Goal: Transaction & Acquisition: Subscribe to service/newsletter

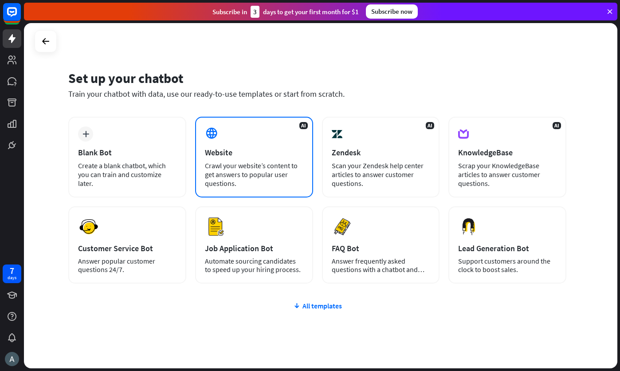
click at [240, 155] on div "Website" at bounding box center [254, 152] width 99 height 10
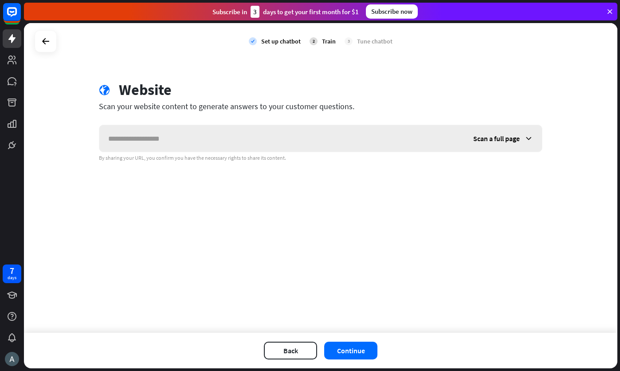
click at [295, 134] on input "text" at bounding box center [281, 138] width 365 height 27
click at [47, 40] on icon at bounding box center [45, 41] width 11 height 11
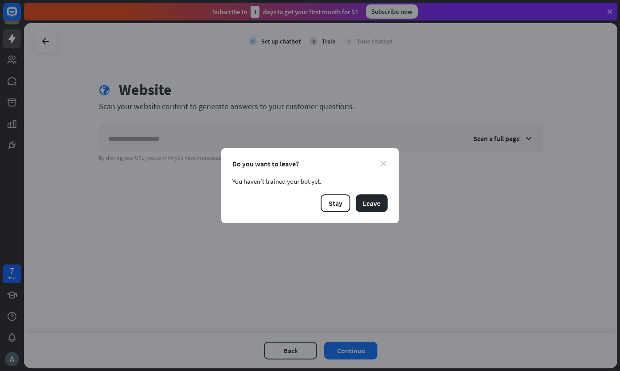
click at [382, 162] on icon "close" at bounding box center [384, 164] width 6 height 6
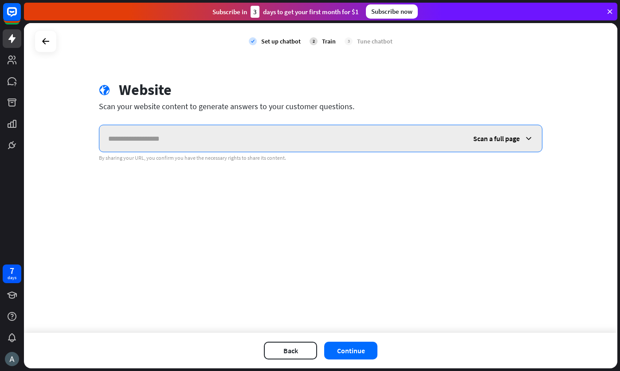
click at [165, 138] on input "text" at bounding box center [281, 138] width 365 height 27
type input "*"
type input "**********"
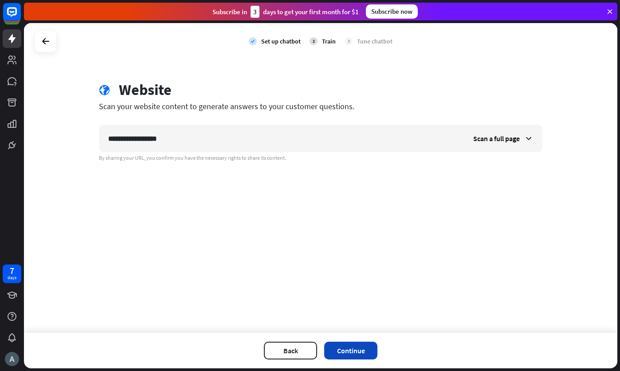
click at [360, 354] on button "Continue" at bounding box center [350, 351] width 53 height 18
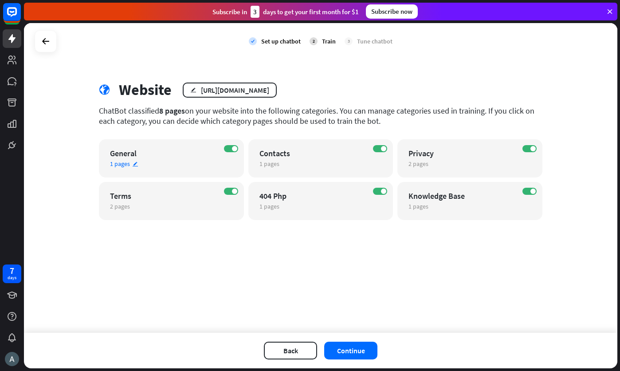
click at [202, 151] on div "General" at bounding box center [163, 153] width 107 height 10
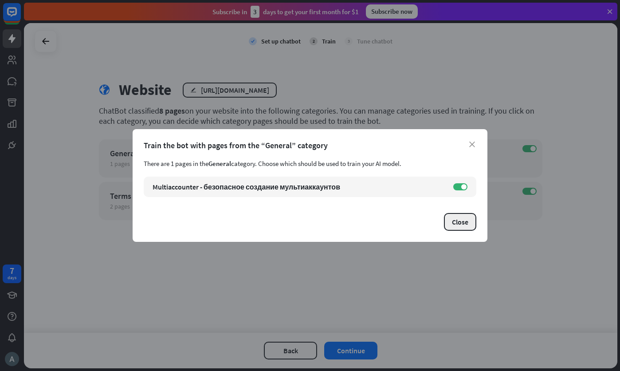
click at [455, 220] on button "Close" at bounding box center [460, 222] width 32 height 18
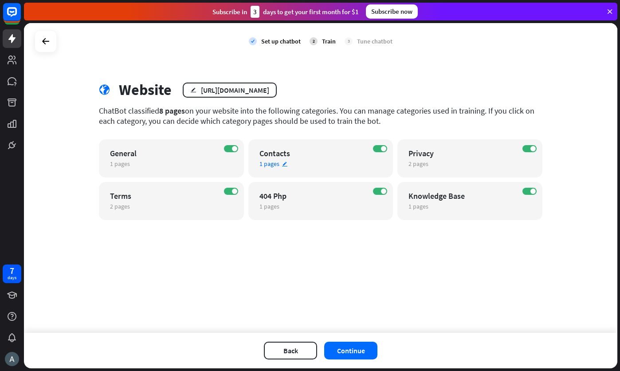
click at [301, 159] on div "ON Contacts 1 pages edit" at bounding box center [320, 158] width 145 height 38
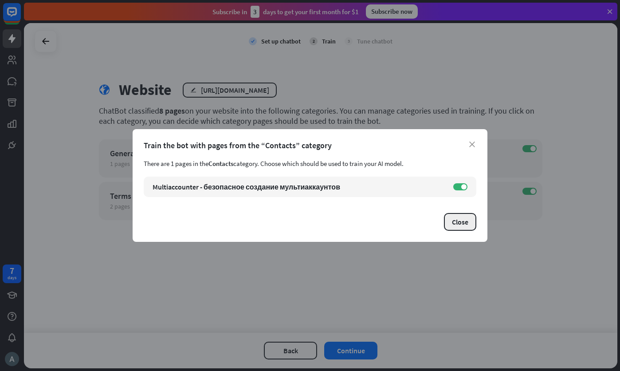
click at [453, 222] on button "Close" at bounding box center [460, 222] width 32 height 18
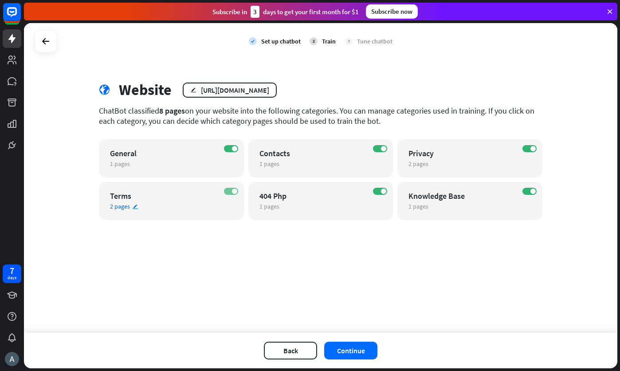
click at [233, 191] on span at bounding box center [234, 191] width 5 height 5
click at [378, 191] on label "ON" at bounding box center [380, 191] width 14 height 7
click at [530, 191] on label "ON" at bounding box center [530, 191] width 14 height 7
click at [534, 146] on span at bounding box center [533, 148] width 5 height 5
click at [532, 150] on label "OFF" at bounding box center [530, 148] width 14 height 7
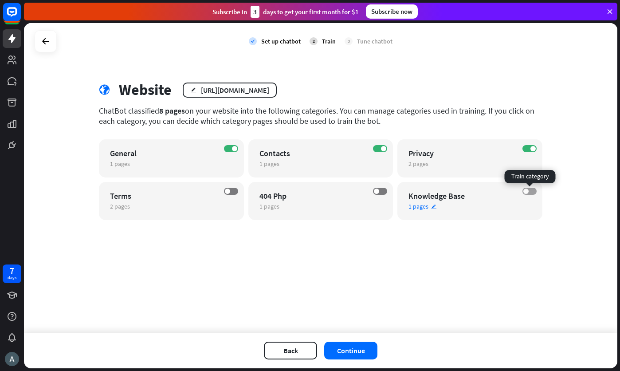
click at [530, 192] on label "OFF" at bounding box center [530, 191] width 14 height 7
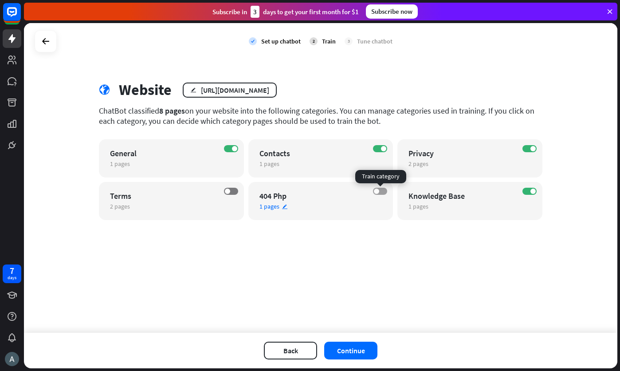
click at [379, 191] on span at bounding box center [376, 191] width 5 height 5
click at [229, 189] on span at bounding box center [227, 191] width 5 height 5
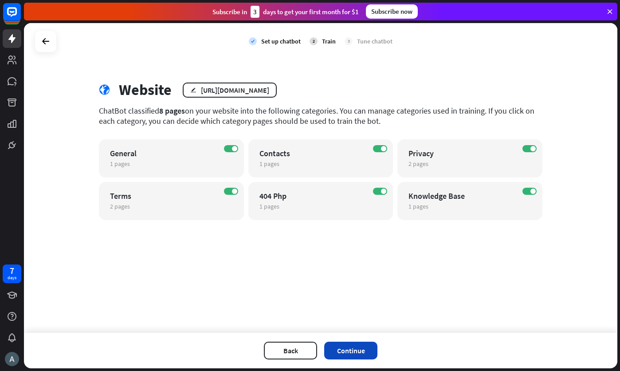
click at [346, 352] on button "Continue" at bounding box center [350, 351] width 53 height 18
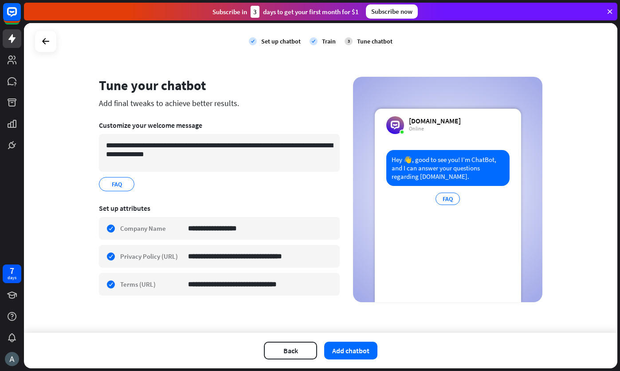
scroll to position [7, 0]
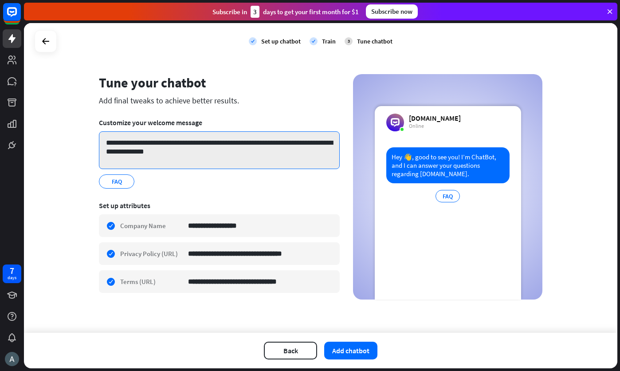
click at [216, 142] on textarea "**********" at bounding box center [219, 150] width 241 height 38
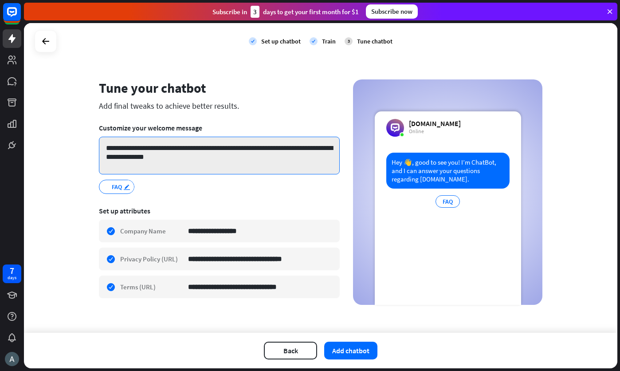
scroll to position [0, 0]
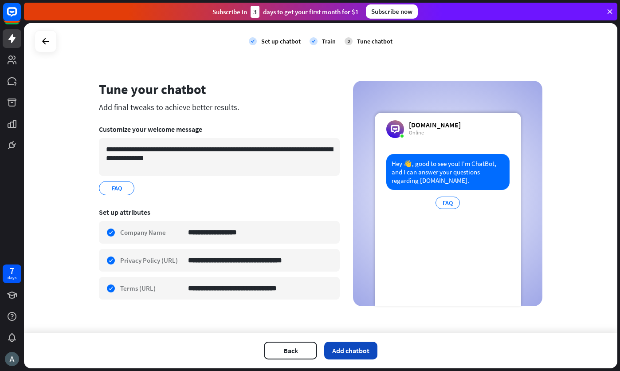
click at [366, 354] on button "Add chatbot" at bounding box center [350, 351] width 53 height 18
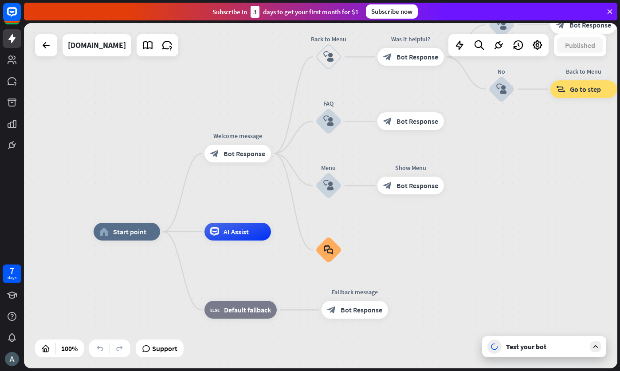
drag, startPoint x: 503, startPoint y: 185, endPoint x: 433, endPoint y: 225, distance: 80.9
click at [433, 225] on div "home_2 Start point Welcome message block_bot_response Bot Response Back to Menu…" at bounding box center [321, 195] width 594 height 345
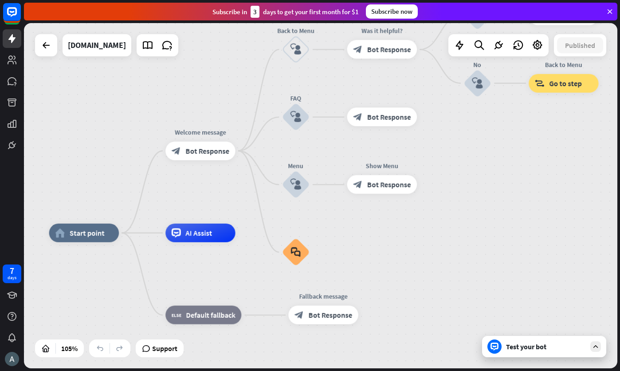
drag, startPoint x: 508, startPoint y: 192, endPoint x: 488, endPoint y: 195, distance: 20.6
click at [488, 195] on div "home_2 Start point Welcome message block_bot_response Bot Response Back to Menu…" at bounding box center [321, 195] width 594 height 345
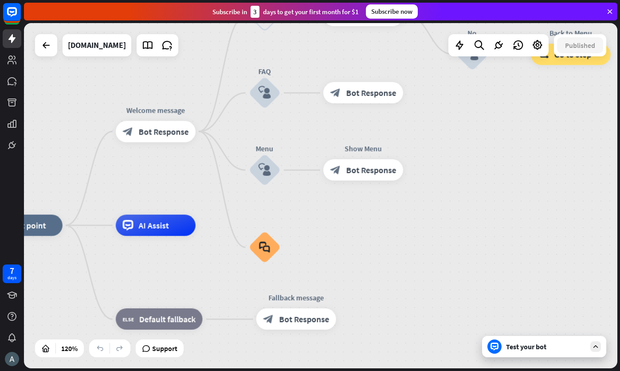
click at [539, 345] on div "Test your bot" at bounding box center [546, 346] width 80 height 9
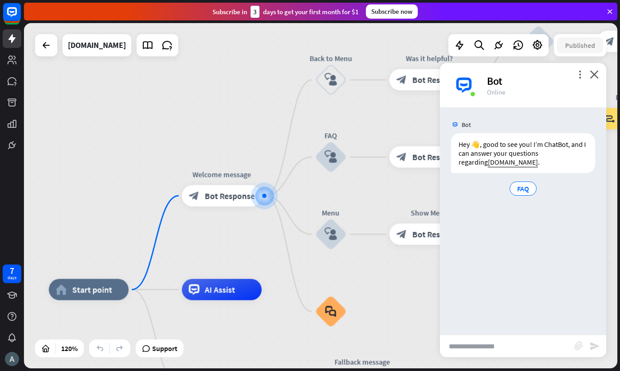
click at [489, 344] on input "text" at bounding box center [507, 346] width 134 height 22
type input "*"
type input "**********"
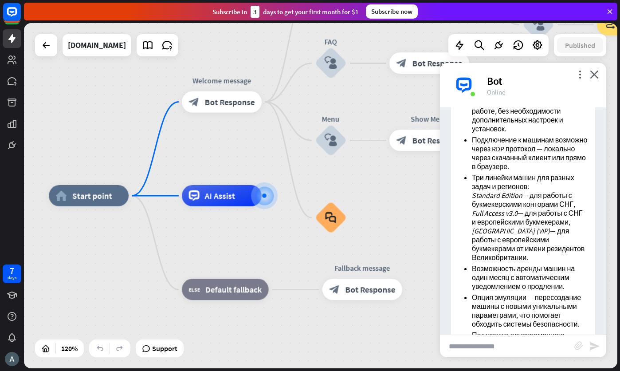
scroll to position [418, 0]
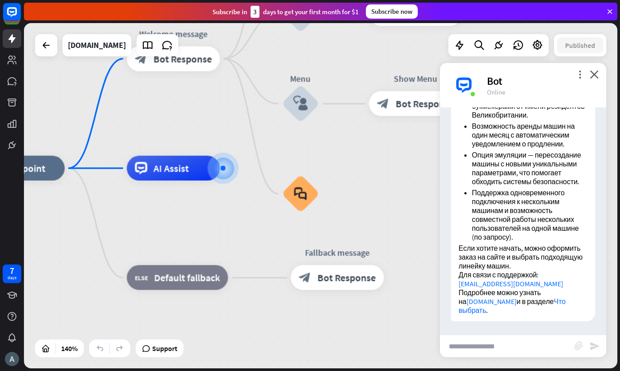
click at [510, 347] on input "text" at bounding box center [507, 346] width 134 height 22
type input "*"
type input "**********"
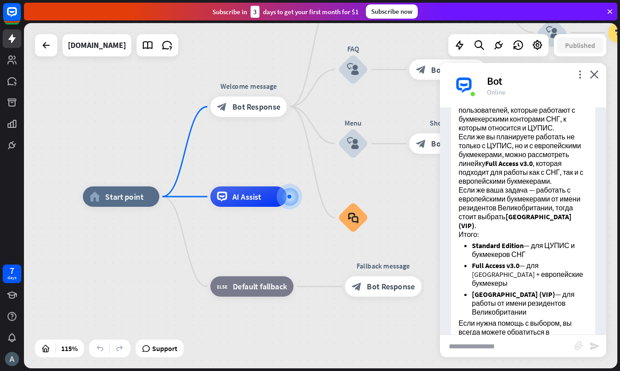
scroll to position [700, 0]
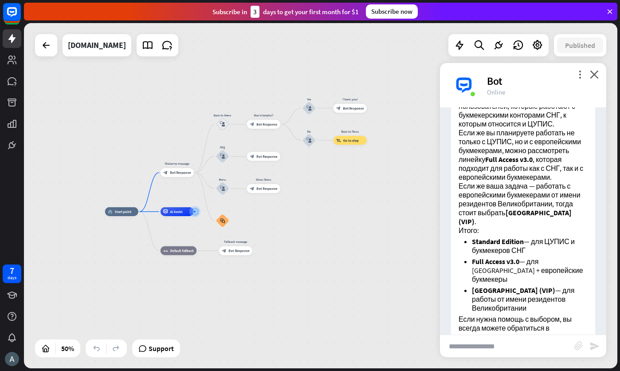
drag, startPoint x: 396, startPoint y: 276, endPoint x: 254, endPoint y: 284, distance: 141.8
click at [254, 284] on div "home_2 Start point Welcome message block_bot_response Bot Response Back to Menu…" at bounding box center [253, 298] width 297 height 173
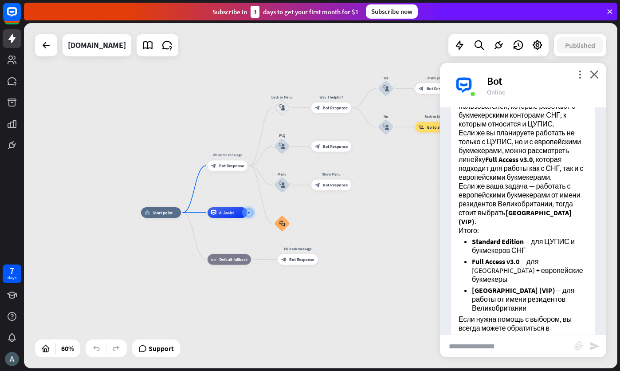
drag, startPoint x: 315, startPoint y: 221, endPoint x: 363, endPoint y: 224, distance: 48.0
click at [363, 224] on div "home_2 Start point Welcome message block_bot_response Bot Response Back to Menu…" at bounding box center [319, 316] width 356 height 207
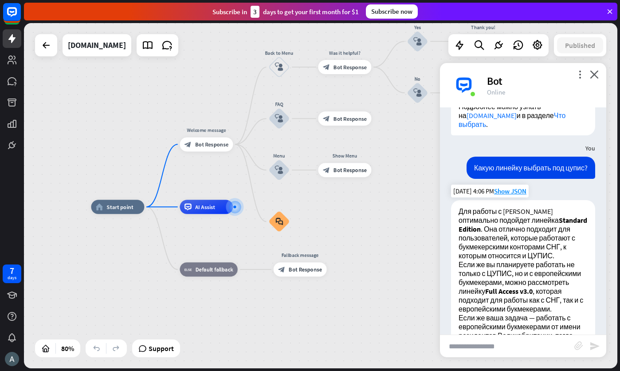
scroll to position [567, 0]
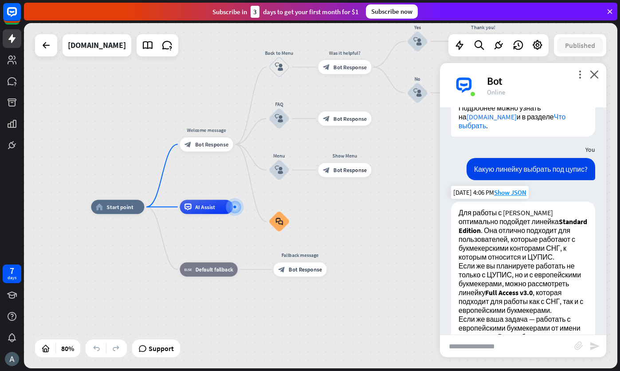
drag, startPoint x: 492, startPoint y: 273, endPoint x: 525, endPoint y: 267, distance: 33.4
click at [525, 261] on p "Для работы с [PERSON_NAME] оптимально подойдет линейка Standard Edition . Она о…" at bounding box center [523, 234] width 129 height 53
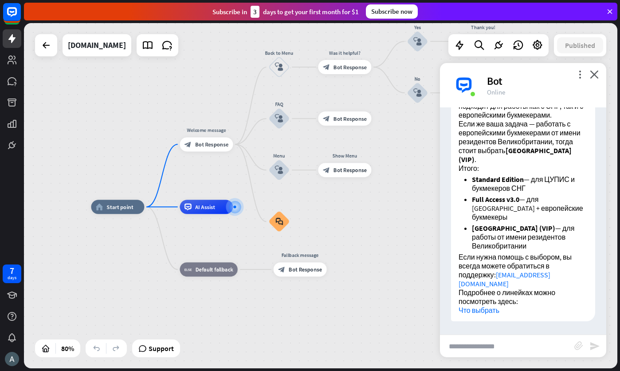
scroll to position [789, 0]
click at [493, 311] on link "Что выбрать" at bounding box center [479, 310] width 41 height 9
click at [482, 350] on input "text" at bounding box center [507, 346] width 134 height 22
type input "**********"
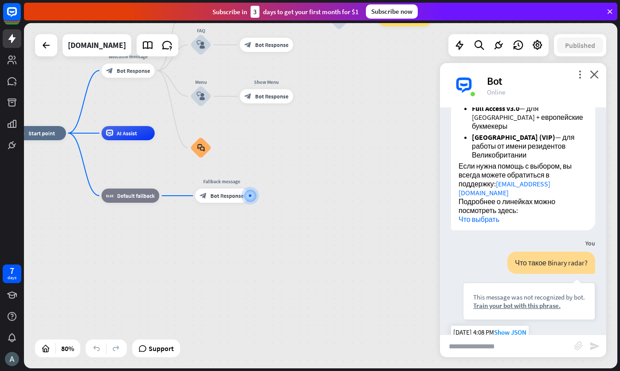
scroll to position [991, 0]
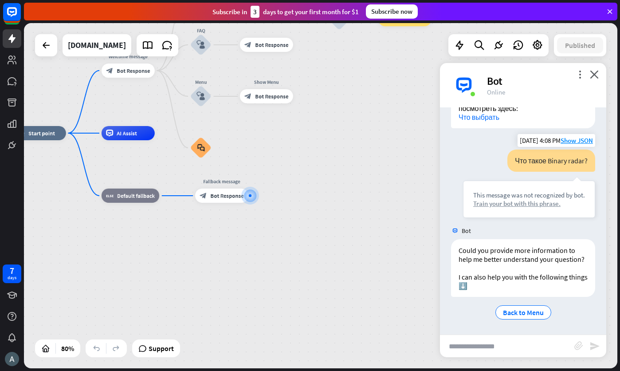
click at [537, 199] on div "Train your bot with this phrase." at bounding box center [529, 203] width 112 height 8
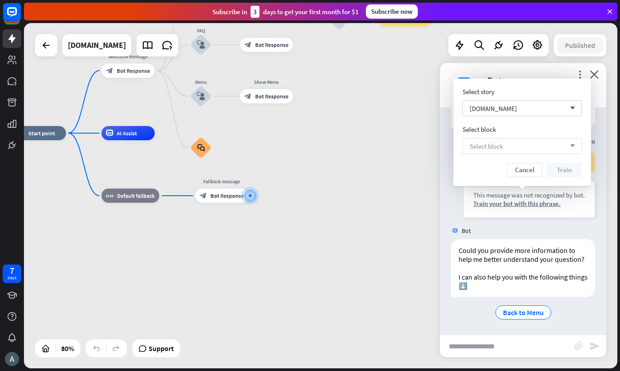
click at [511, 145] on div "Select block arrow_down" at bounding box center [523, 146] width 120 height 16
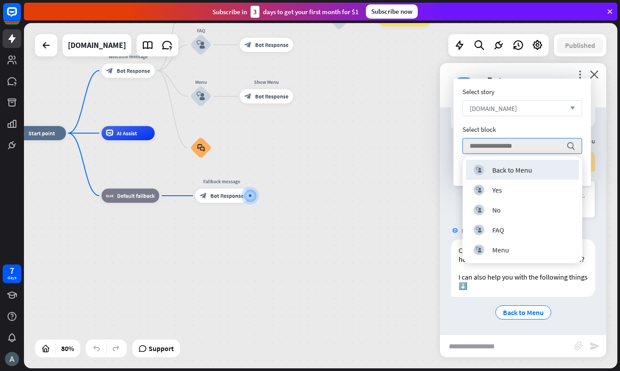
click at [517, 109] on span "[DOMAIN_NAME]" at bounding box center [493, 108] width 47 height 8
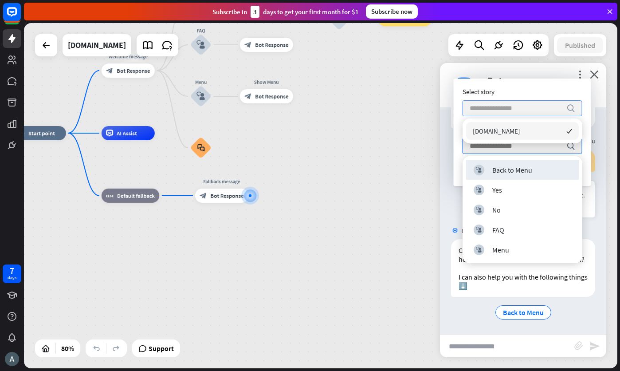
click at [417, 133] on div "home_2 Start point Welcome message block_bot_response Bot Response Back to Menu…" at bounding box center [321, 195] width 594 height 345
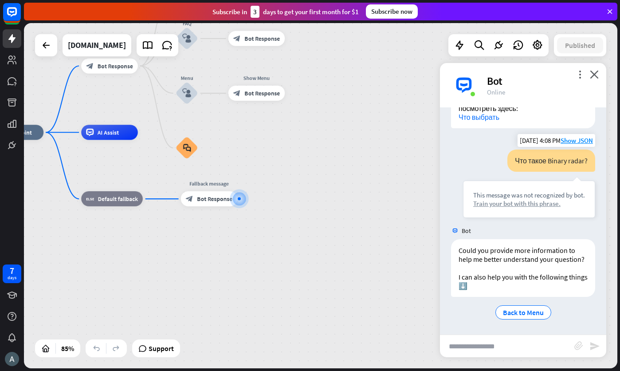
click at [511, 199] on div "Train your bot with this phrase." at bounding box center [529, 203] width 112 height 8
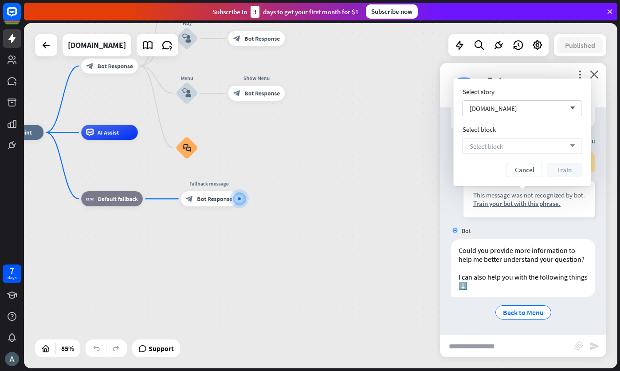
click at [510, 143] on div "Select block arrow_down" at bounding box center [523, 146] width 120 height 16
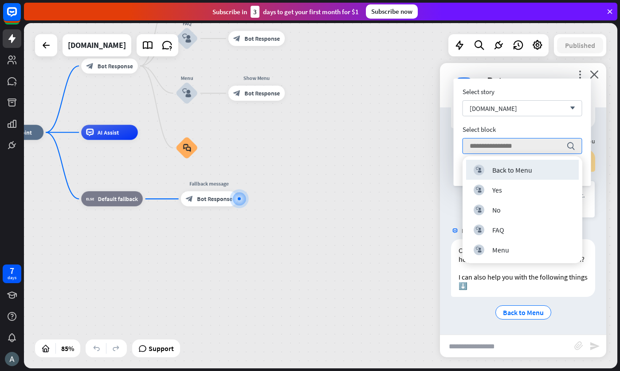
click at [426, 158] on div "home_2 Start point Welcome message block_bot_response Bot Response Back to Menu…" at bounding box center [239, 278] width 504 height 293
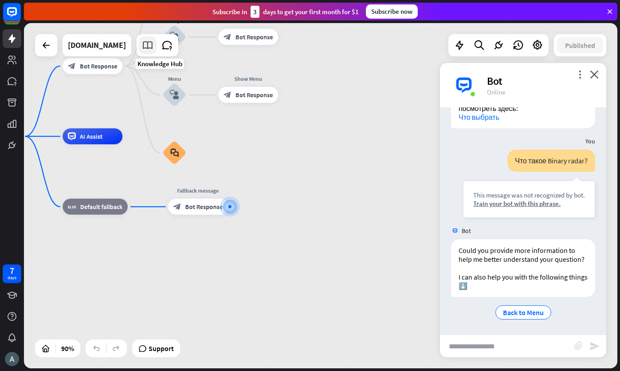
click at [154, 46] on icon at bounding box center [148, 45] width 12 height 12
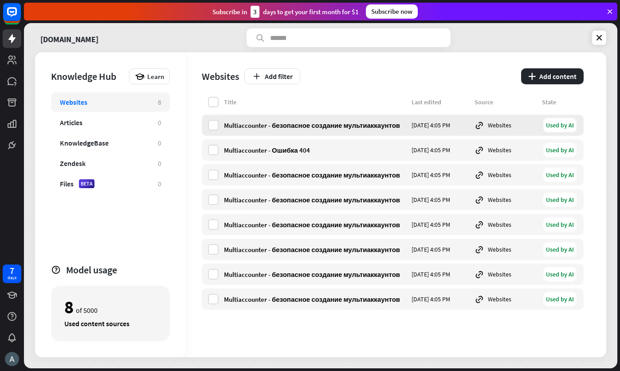
click at [566, 124] on div "Used by AI" at bounding box center [560, 125] width 33 height 14
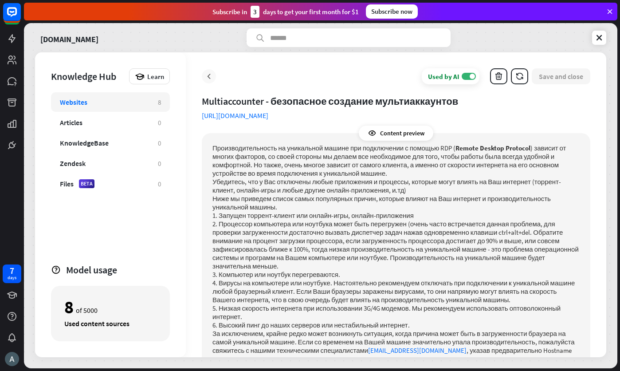
click at [213, 75] on icon at bounding box center [209, 76] width 9 height 9
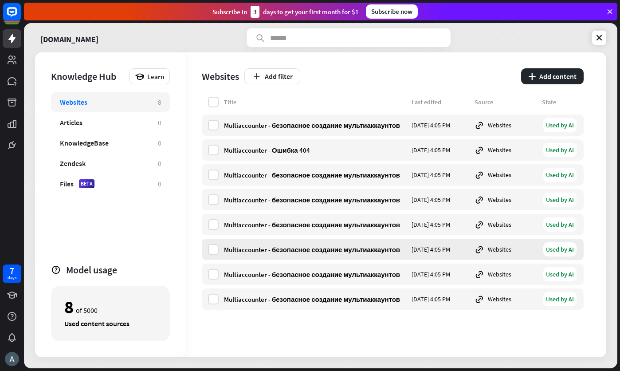
click at [565, 253] on div "Used by AI" at bounding box center [560, 249] width 33 height 14
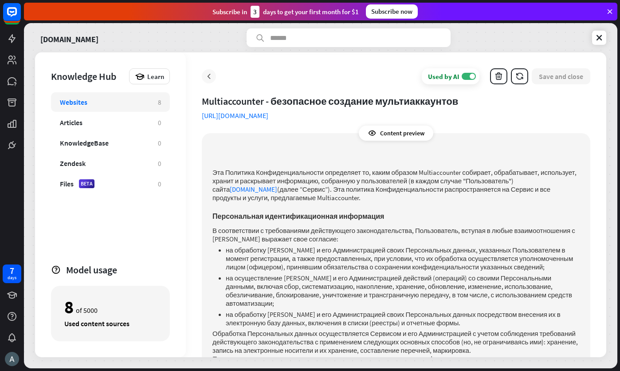
click at [212, 74] on icon at bounding box center [209, 76] width 9 height 9
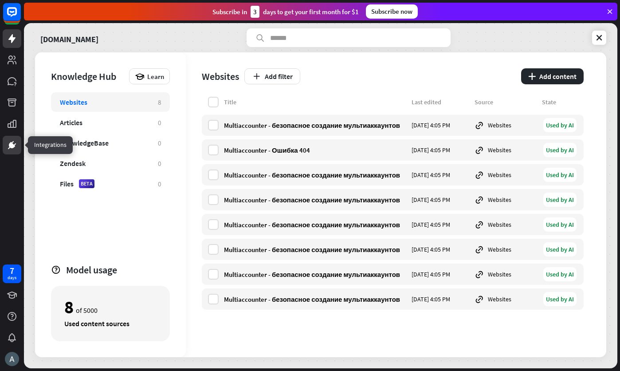
click at [8, 144] on icon at bounding box center [12, 145] width 11 height 11
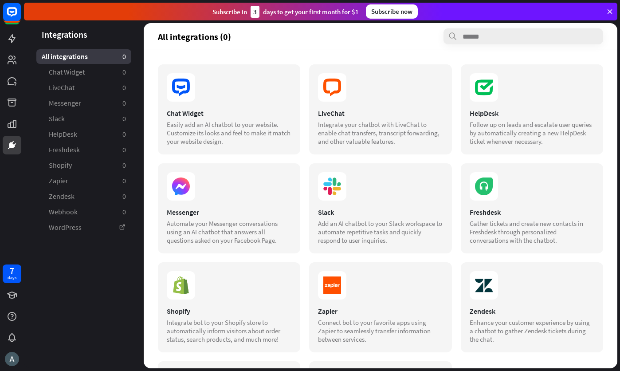
click at [378, 6] on div "Subscribe now" at bounding box center [392, 11] width 52 height 14
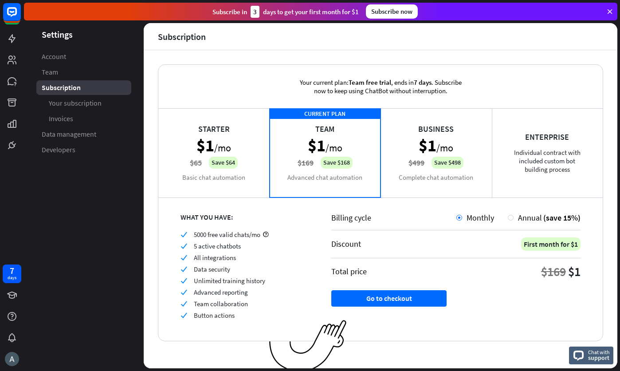
click at [241, 158] on div "Starter $1 /mo $65 Save $64 Basic chat automation" at bounding box center [213, 152] width 111 height 89
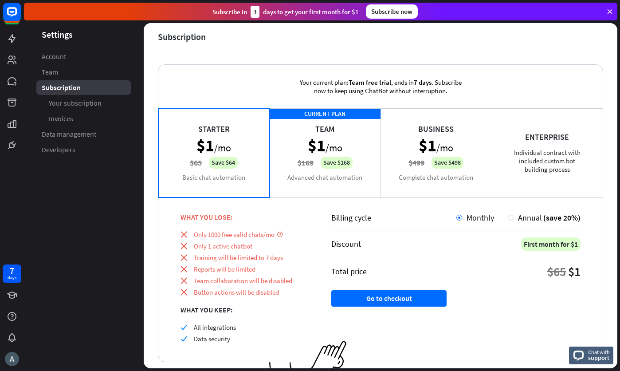
click at [331, 153] on div "CURRENT PLAN Team $1 /mo $169 Save $168 Advanced chat automation" at bounding box center [325, 152] width 111 height 89
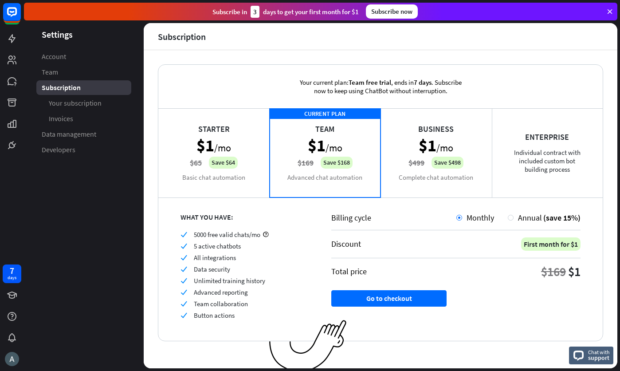
click at [239, 157] on div "Starter $1 /mo $65 Save $64 Basic chat automation" at bounding box center [213, 152] width 111 height 89
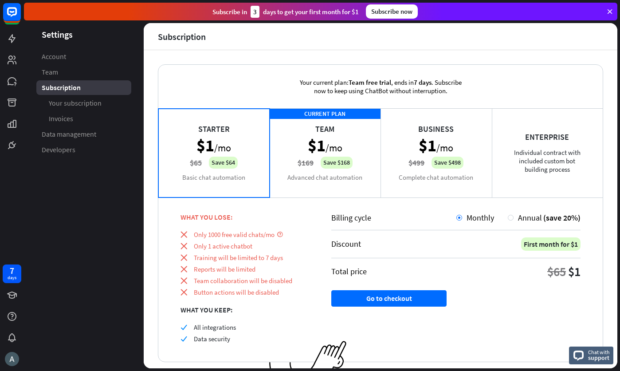
click at [314, 153] on div "CURRENT PLAN Team $1 /mo $169 Save $168 Advanced chat automation" at bounding box center [325, 152] width 111 height 89
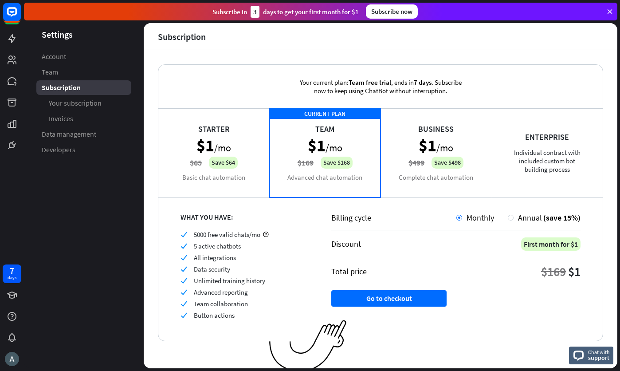
click at [226, 174] on div "Starter $1 /mo $65 Save $64 Basic chat automation" at bounding box center [213, 152] width 111 height 89
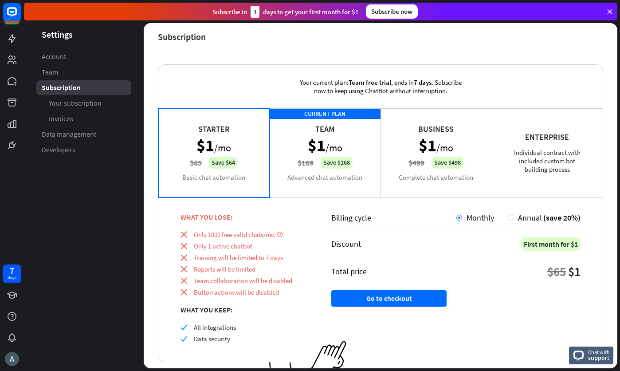
click at [306, 164] on div "CURRENT PLAN Team $1 /mo $169 Save $168 Advanced chat automation" at bounding box center [325, 152] width 111 height 89
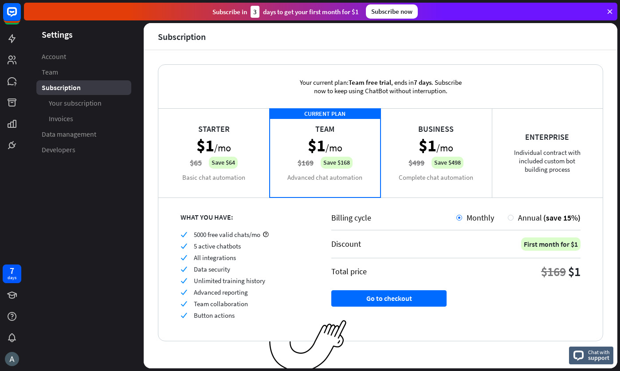
click at [219, 169] on div "Starter $1 /mo $65 Save $64 Basic chat automation" at bounding box center [213, 152] width 111 height 89
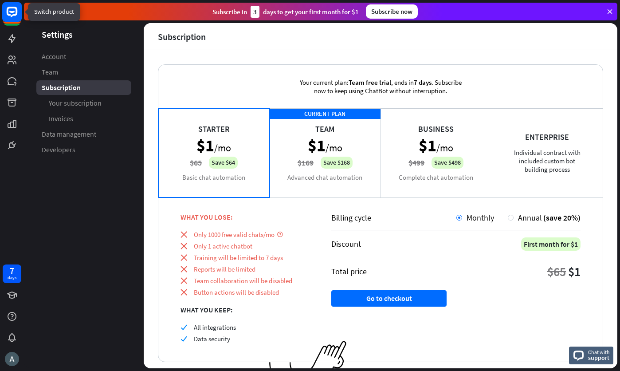
click at [11, 17] on rect at bounding box center [12, 12] width 20 height 20
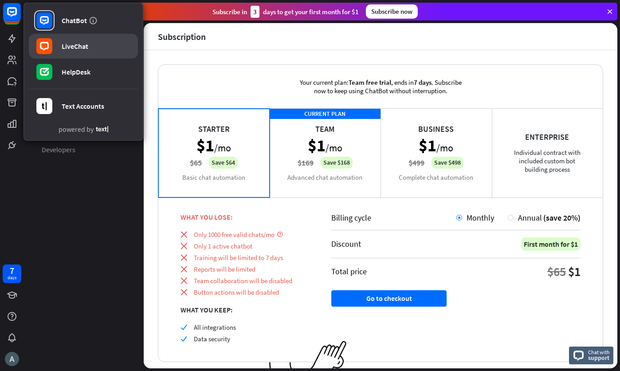
click at [68, 50] on div "LiveChat" at bounding box center [75, 46] width 27 height 9
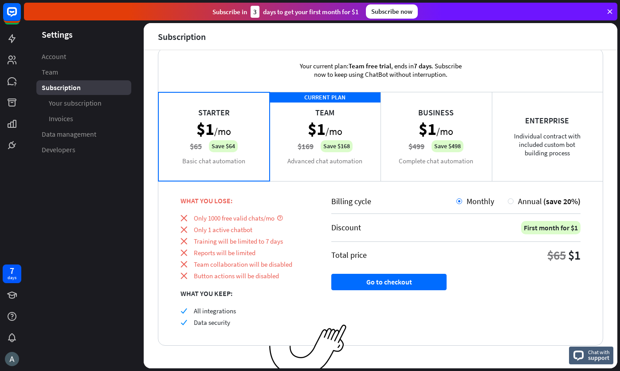
scroll to position [25, 0]
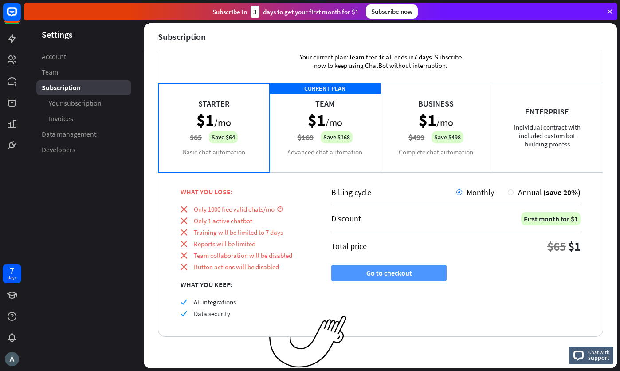
click at [398, 268] on button "Go to checkout" at bounding box center [388, 273] width 115 height 16
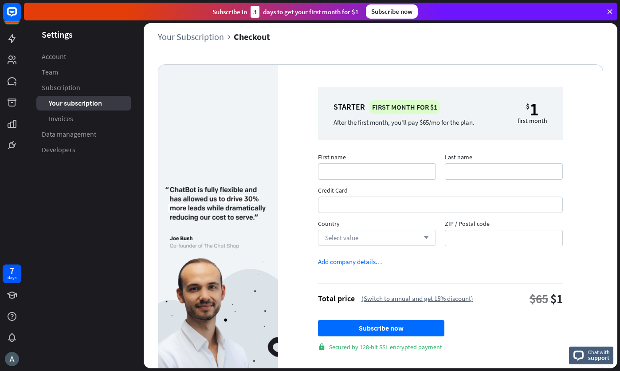
click at [391, 235] on div "Select value arrow_down" at bounding box center [377, 238] width 118 height 16
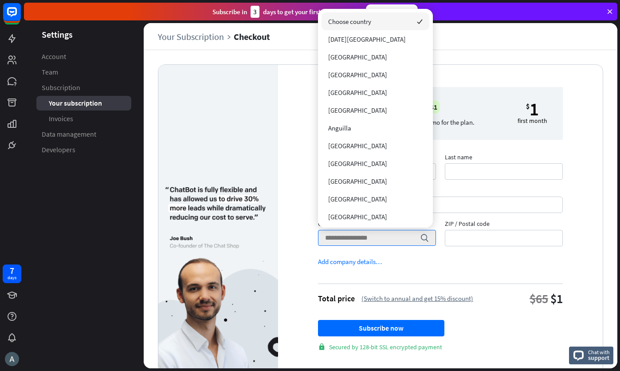
click at [484, 255] on form "First name Last name Credit Card Country search ZIP / Postal code Add company d…" at bounding box center [440, 254] width 245 height 193
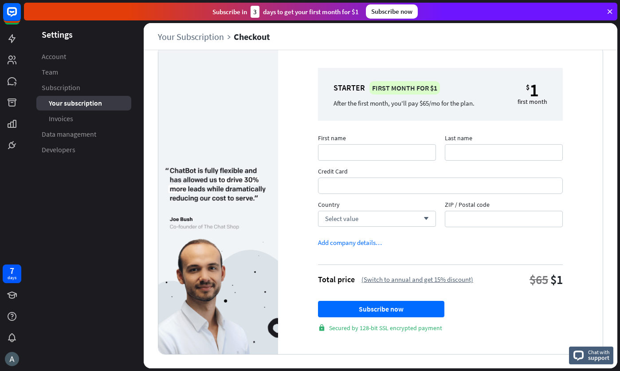
scroll to position [20, 0]
click at [199, 39] on link "Your Subscription" at bounding box center [196, 37] width 76 height 10
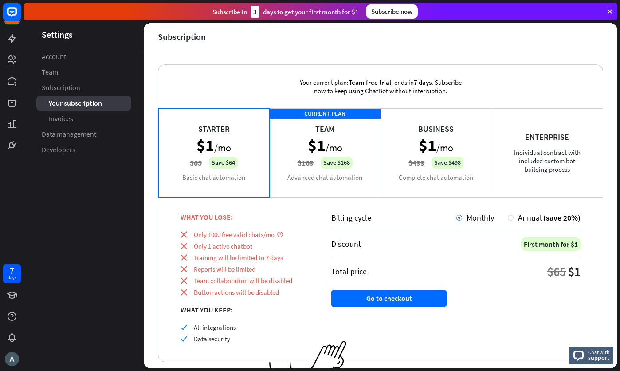
click at [236, 148] on div "Starter $1 /mo $65 Save $64 Basic chat automation" at bounding box center [213, 152] width 111 height 89
click at [235, 141] on div "Starter $1 /mo $65 Save $64 Basic chat automation" at bounding box center [213, 152] width 111 height 89
click at [319, 144] on div "CURRENT PLAN Team $1 /mo $169 Save $168 Advanced chat automation" at bounding box center [325, 152] width 111 height 89
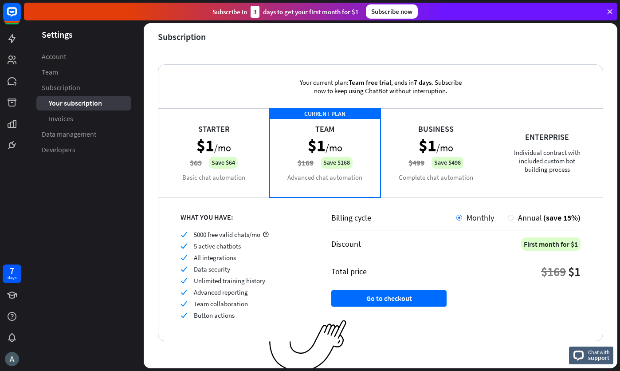
click at [235, 144] on div "Starter $1 /mo $65 Save $64 Basic chat automation" at bounding box center [213, 152] width 111 height 89
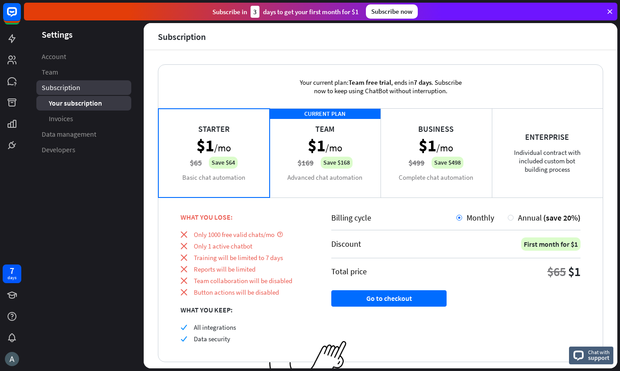
click at [84, 91] on link "Subscription" at bounding box center [83, 87] width 95 height 15
click at [325, 156] on div "CURRENT PLAN Team $1 /mo $169 Save $168 Advanced chat automation" at bounding box center [325, 152] width 111 height 89
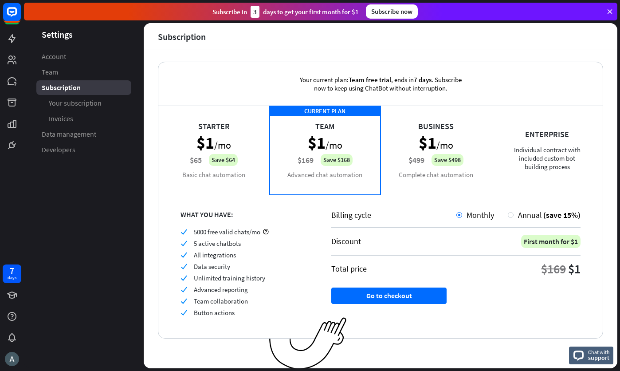
scroll to position [4, 0]
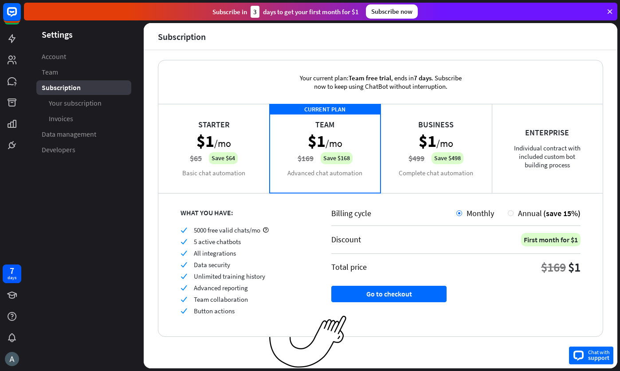
click at [587, 351] on div "Chat with support" at bounding box center [591, 356] width 44 height 18
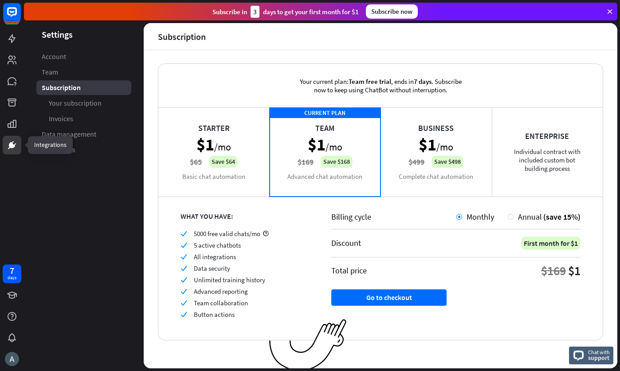
scroll to position [0, 0]
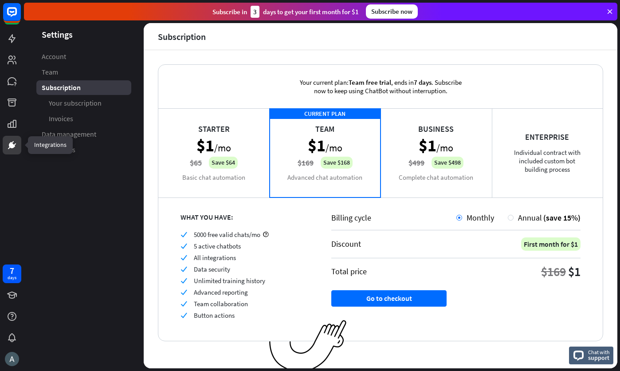
click at [10, 145] on icon at bounding box center [11, 144] width 5 height 5
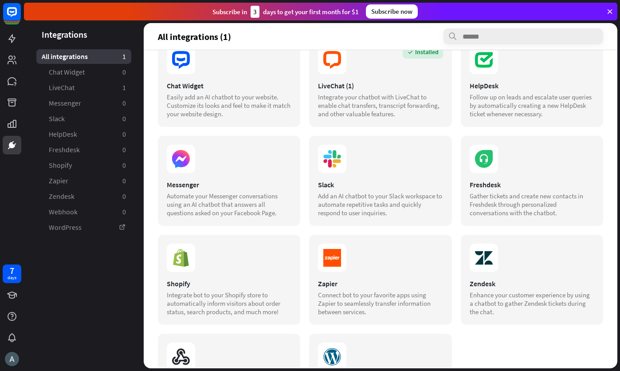
scroll to position [44, 0]
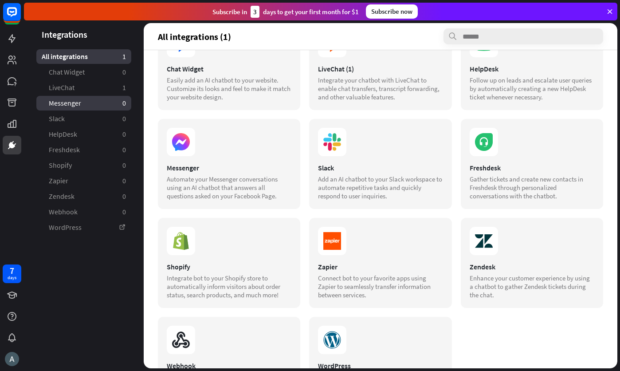
click at [83, 105] on link "Messenger 0" at bounding box center [83, 103] width 95 height 15
